Goal: Information Seeking & Learning: Learn about a topic

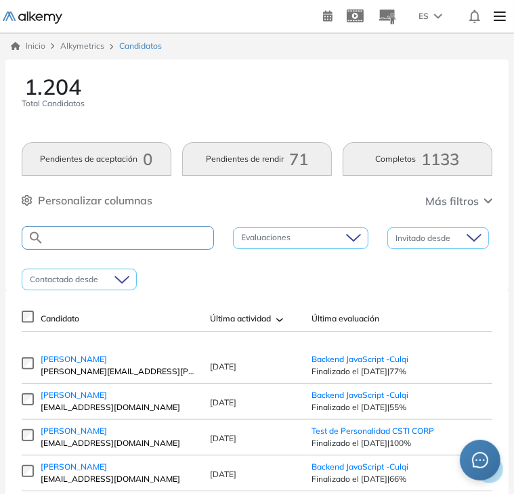
click at [150, 242] on input "text" at bounding box center [128, 238] width 169 height 10
type input "*****"
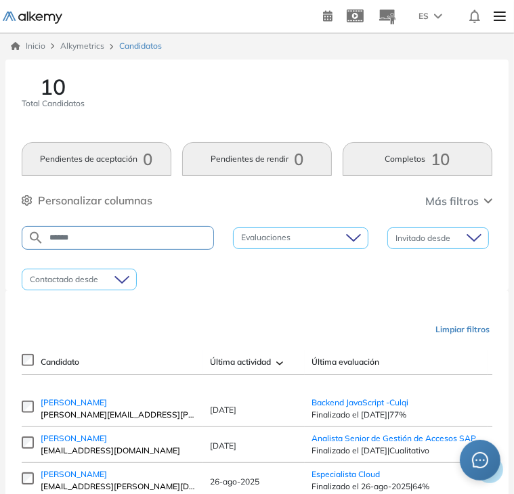
click at [509, 225] on div "10 Total Candidatos Pendientes de aceptación 0 Pendientes de rendir 0 Completos…" at bounding box center [257, 429] width 514 height 739
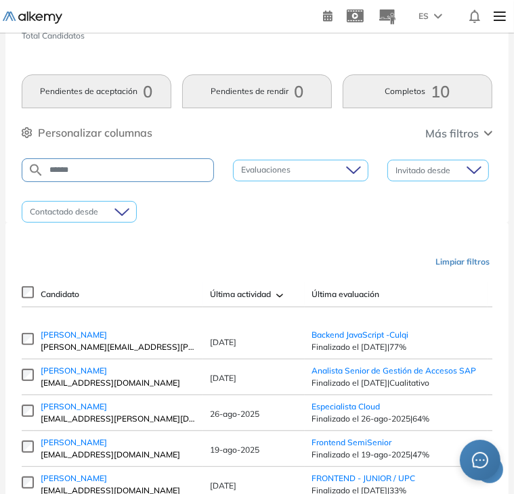
scroll to position [85, 0]
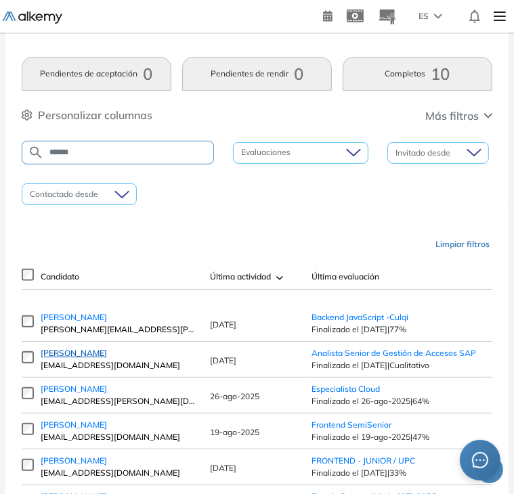
click at [107, 358] on span "Julio Marco Vilcherrez Criollo" at bounding box center [74, 353] width 66 height 10
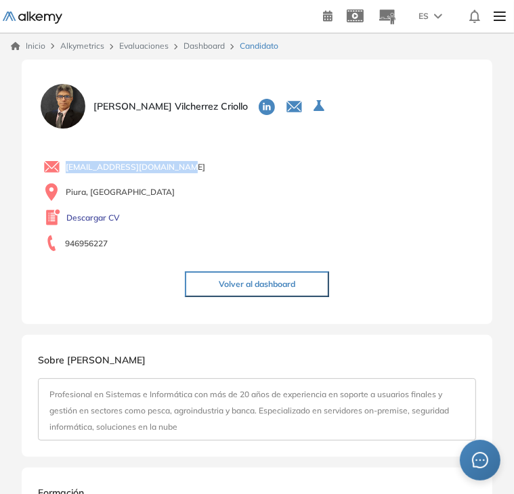
drag, startPoint x: 513, startPoint y: 109, endPoint x: 516, endPoint y: 141, distance: 32.7
click at [513, 141] on html "Perfil Todos los espacios Todos los espacios Home Home Alkymetrics Alkymetrics …" at bounding box center [257, 247] width 514 height 494
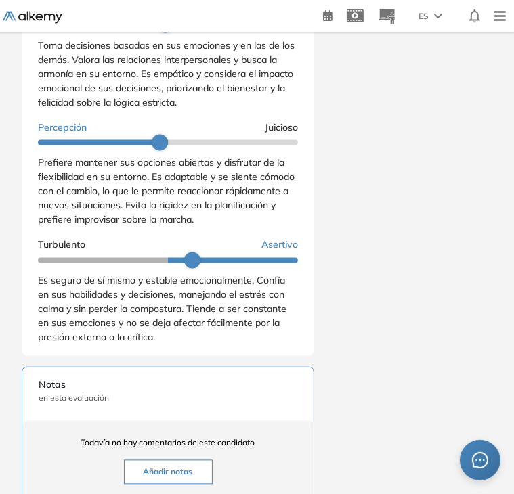
scroll to position [337, 0]
